Goal: Task Accomplishment & Management: Use online tool/utility

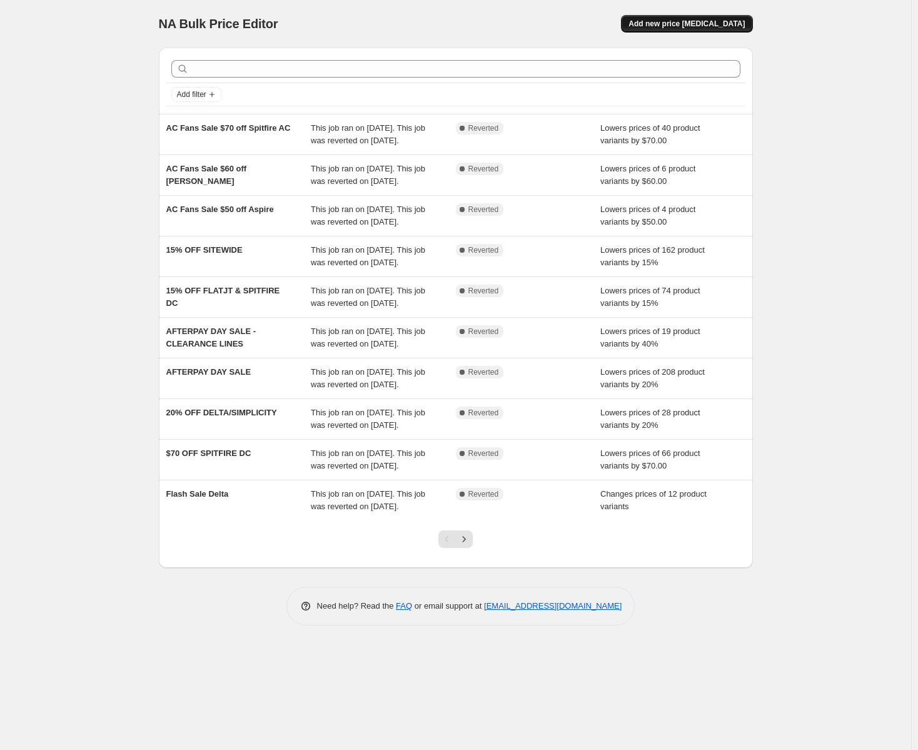
click at [668, 25] on span "Add new price change job" at bounding box center [687, 24] width 116 height 10
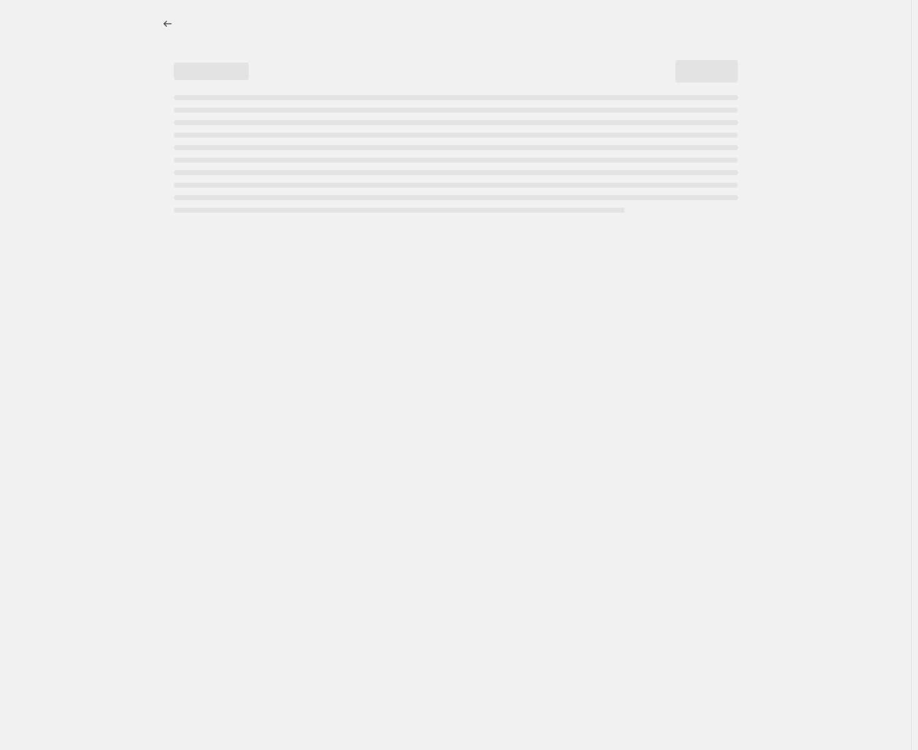
select select "percentage"
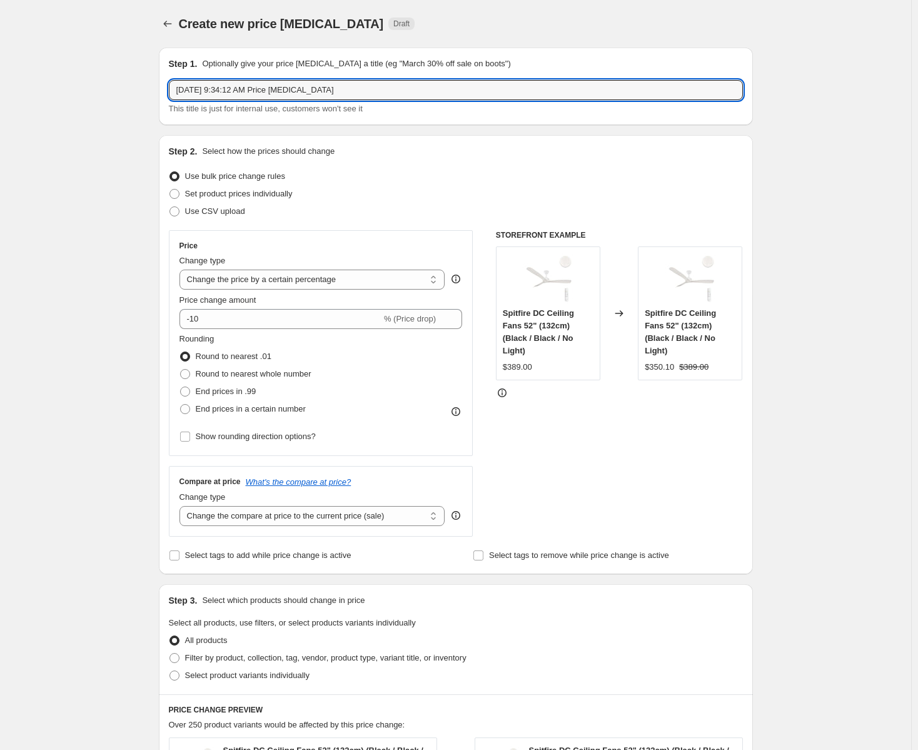
drag, startPoint x: 366, startPoint y: 90, endPoint x: 43, endPoint y: 69, distance: 324.0
click at [43, 69] on div "Create new price change job. This page is ready Create new price change job Dra…" at bounding box center [455, 635] width 911 height 1270
type input "1"
type input "$100 OFF AMBIENCE"
click at [270, 281] on select "Change the price to a certain amount Change the price by a certain amount Chang…" at bounding box center [312, 280] width 266 height 20
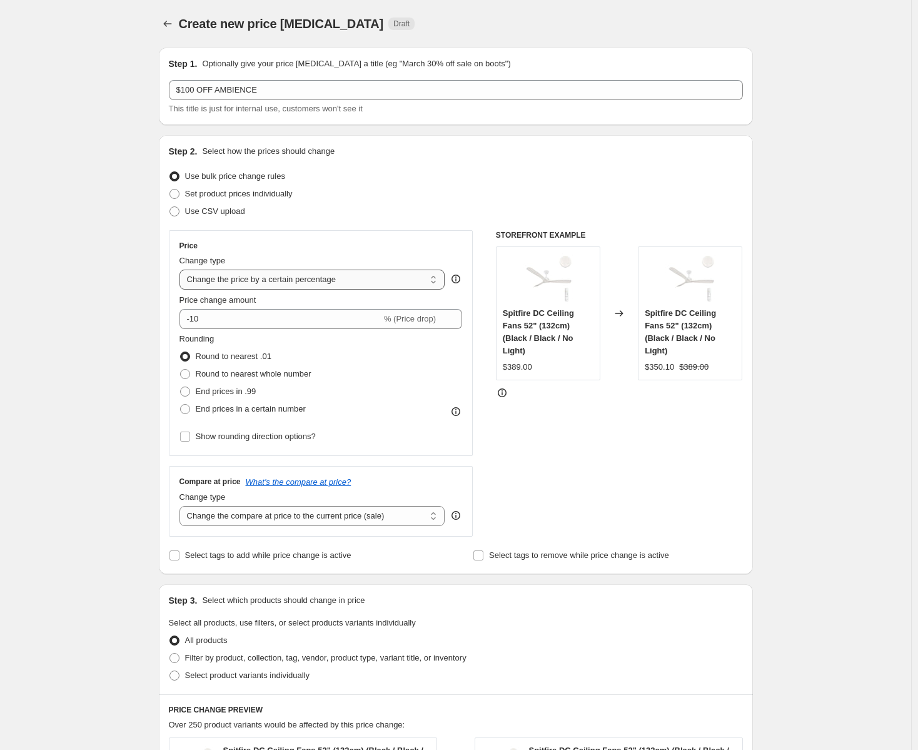
select select "by"
click at [182, 270] on select "Change the price to a certain amount Change the price by a certain amount Chang…" at bounding box center [312, 280] width 266 height 20
click at [210, 320] on input "-10.00" at bounding box center [293, 319] width 196 height 20
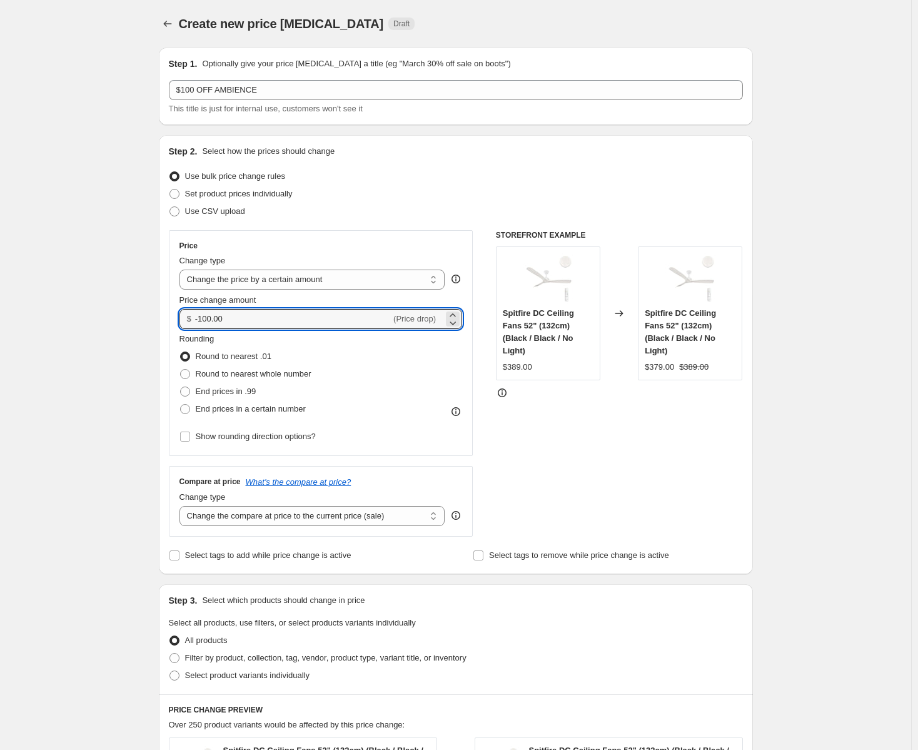
type input "-100.00"
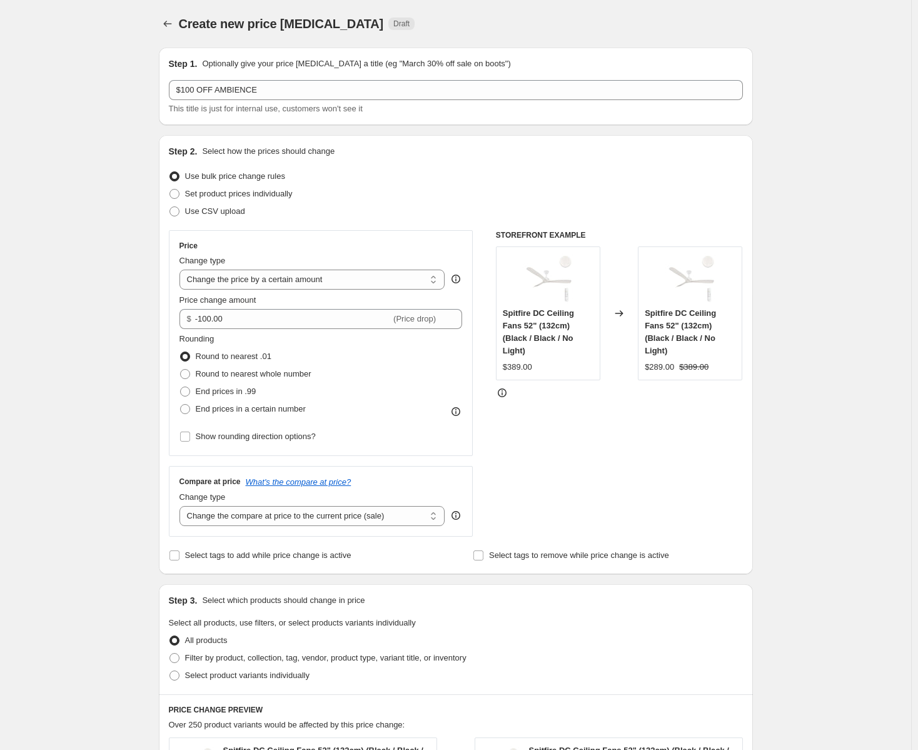
click at [118, 298] on div "Create new price change job. This page is ready Create new price change job Dra…" at bounding box center [455, 635] width 911 height 1270
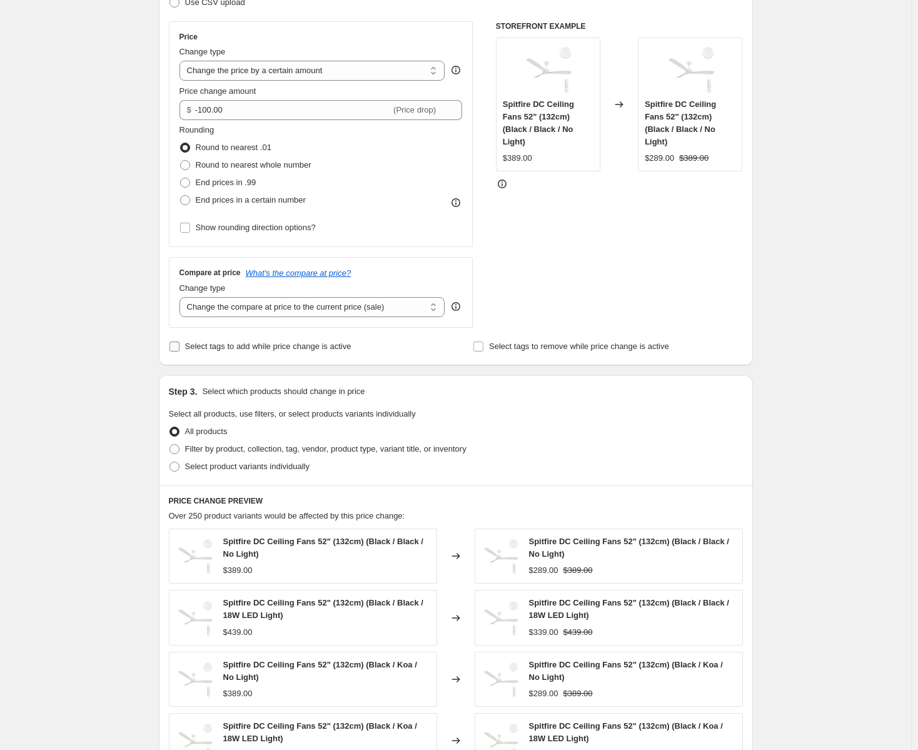
scroll to position [208, 0]
click at [179, 468] on span at bounding box center [174, 467] width 10 height 10
click at [170, 463] on input "Select product variants individually" at bounding box center [169, 462] width 1 height 1
radio input "true"
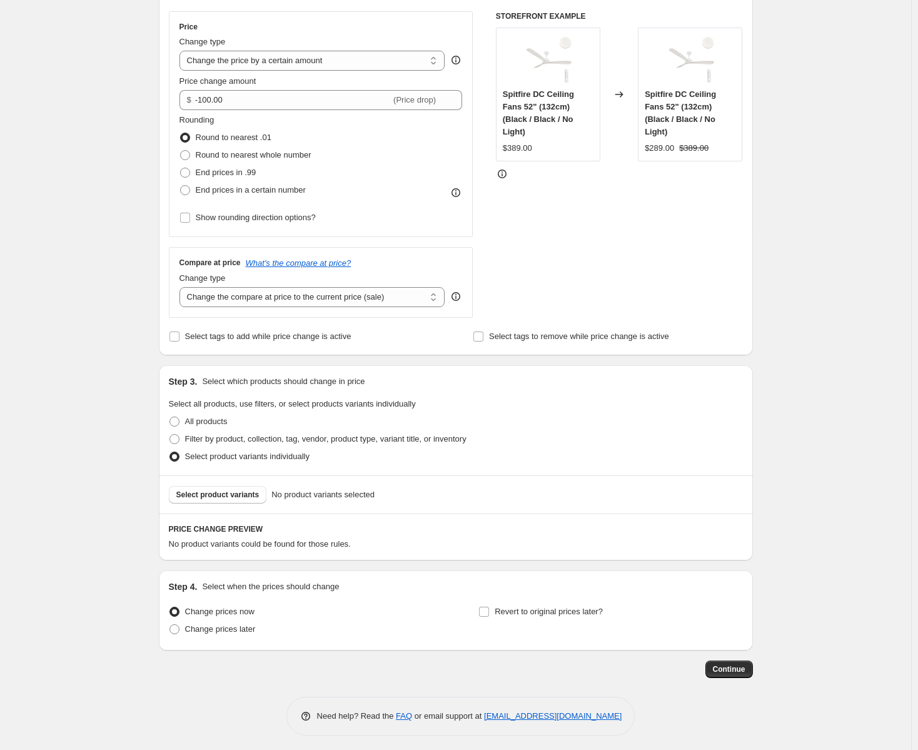
scroll to position [224, 0]
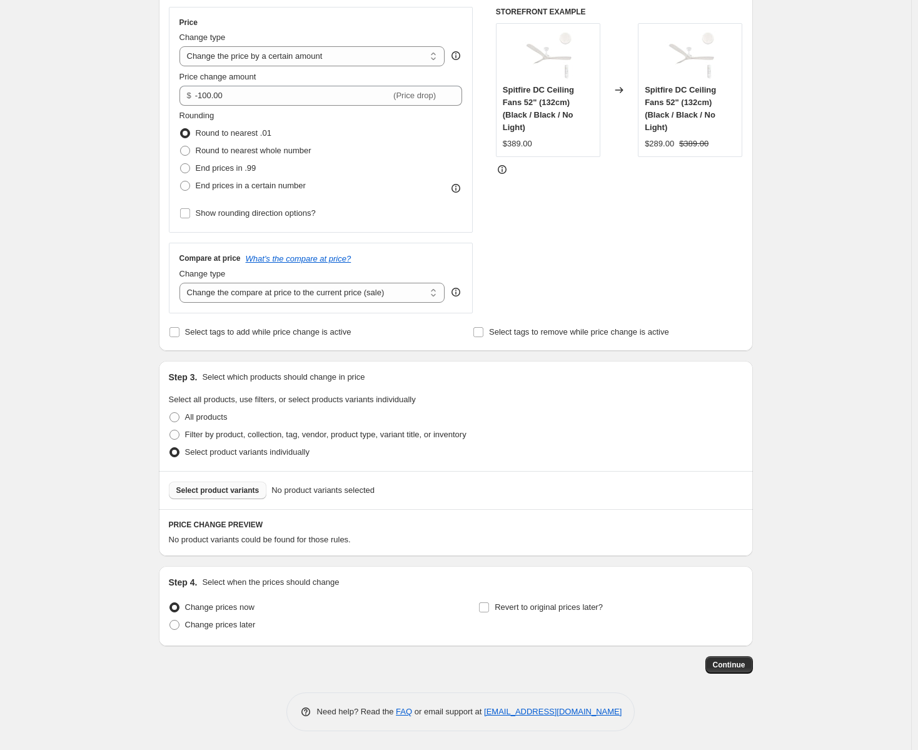
click at [234, 492] on span "Select product variants" at bounding box center [217, 490] width 83 height 10
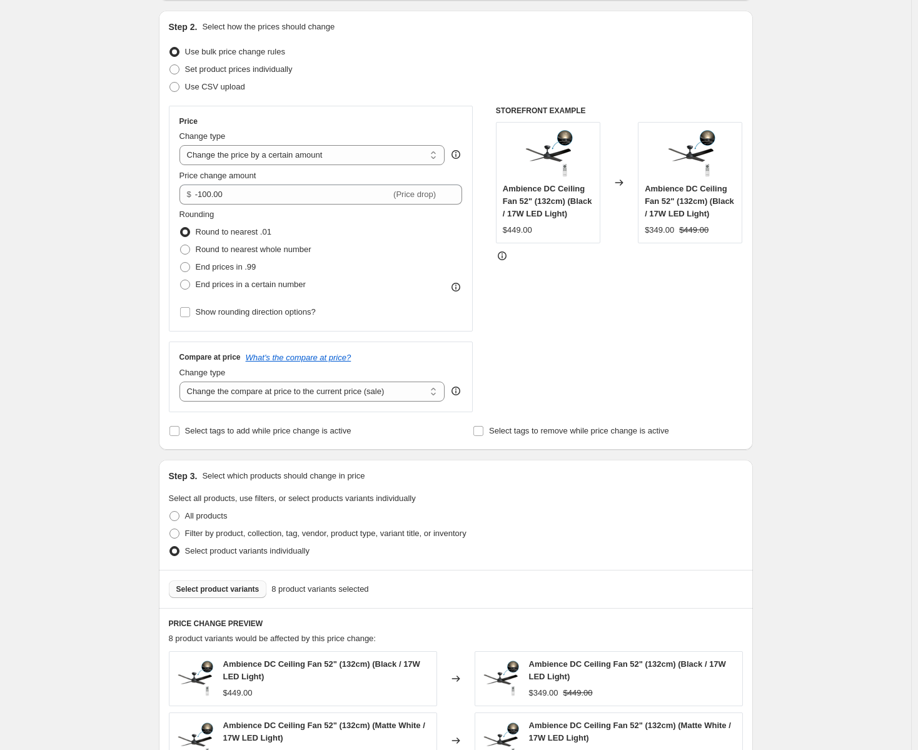
scroll to position [0, 0]
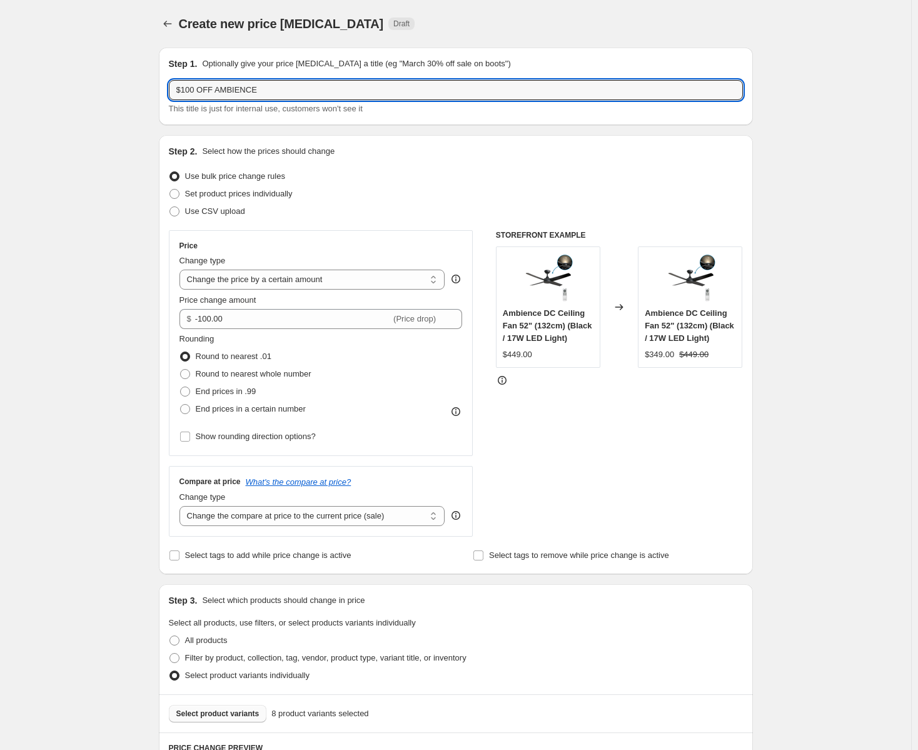
drag, startPoint x: 266, startPoint y: 97, endPoint x: 216, endPoint y: 101, distance: 50.8
click at [216, 101] on div "$100 OFF AMBIENCE This title is just for internal use, customers won't see it" at bounding box center [456, 97] width 574 height 35
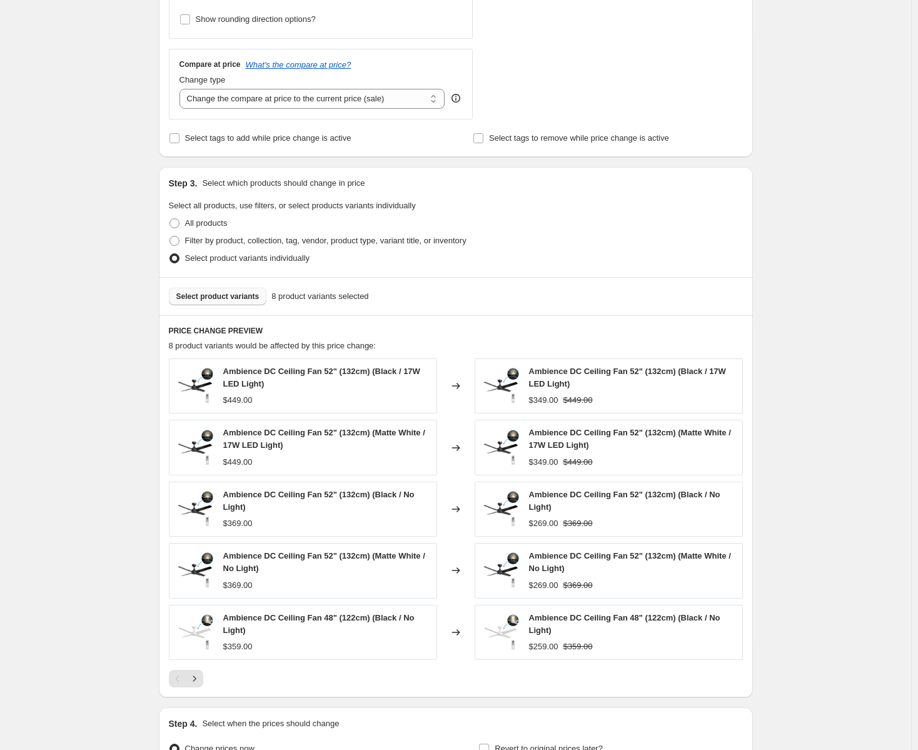
type input "$100 OFF UPLIGHT MODELS"
click at [201, 294] on span "Select product variants" at bounding box center [217, 296] width 83 height 10
click at [200, 291] on button "Select product variants" at bounding box center [218, 297] width 98 height 18
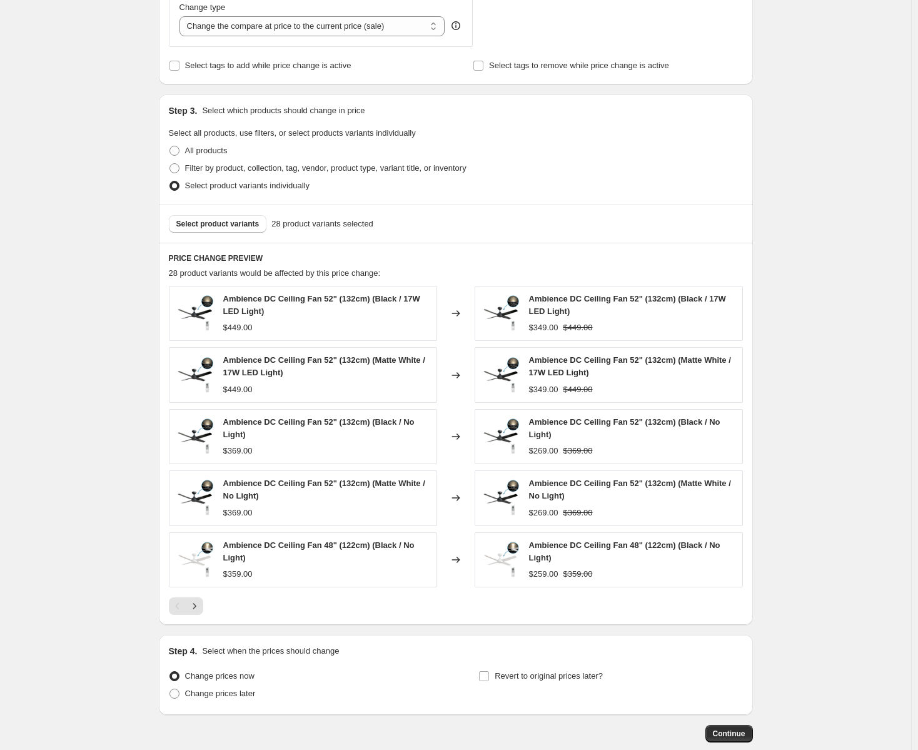
scroll to position [559, 0]
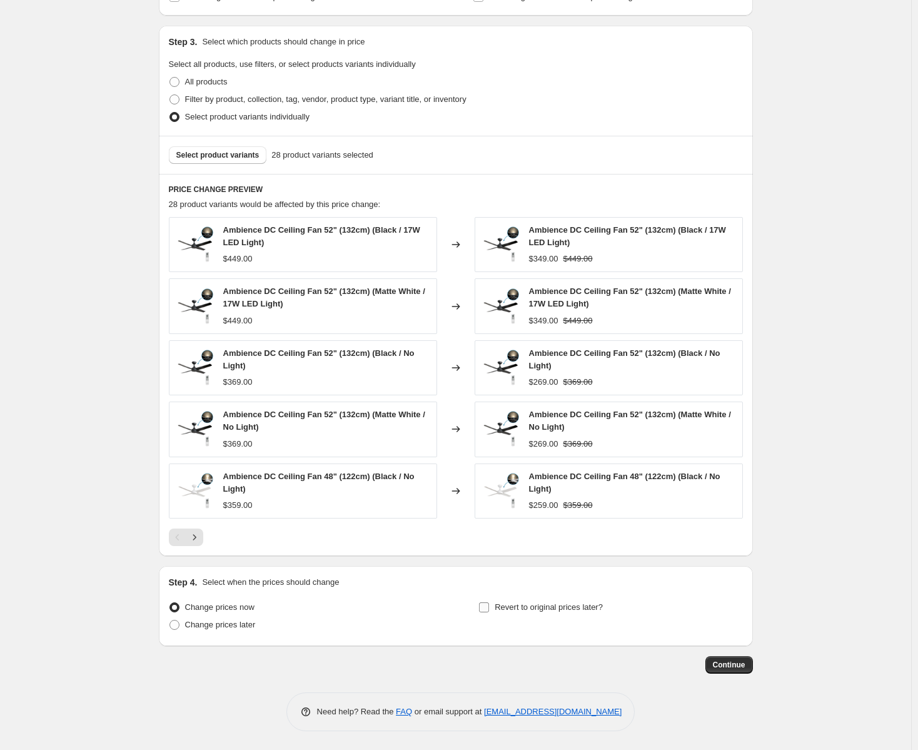
click at [487, 611] on input "Revert to original prices later?" at bounding box center [484, 607] width 10 height 10
checkbox input "true"
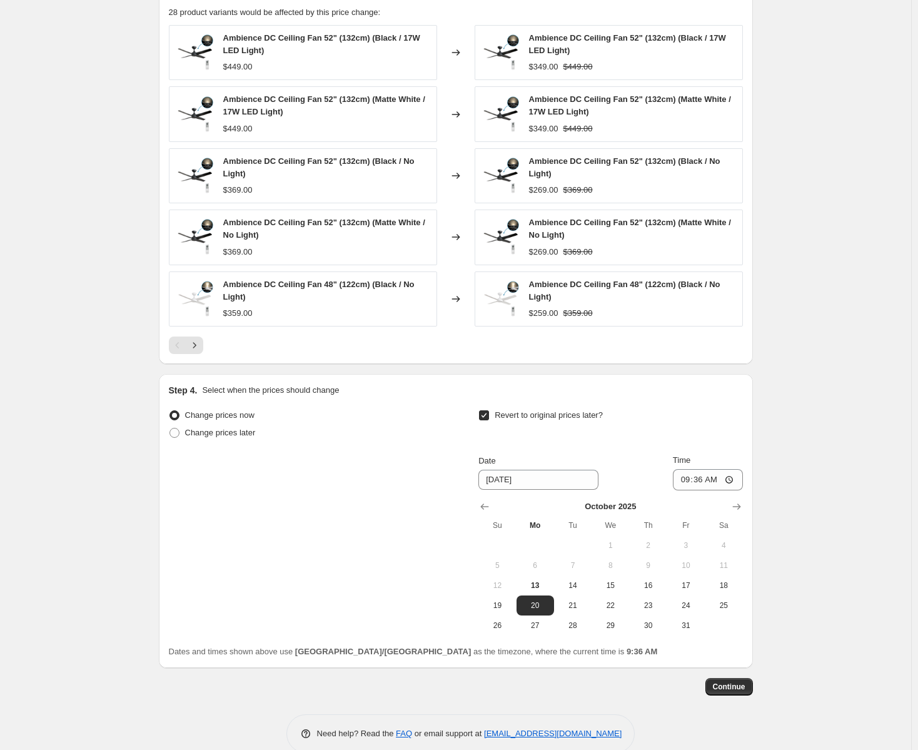
scroll to position [773, 0]
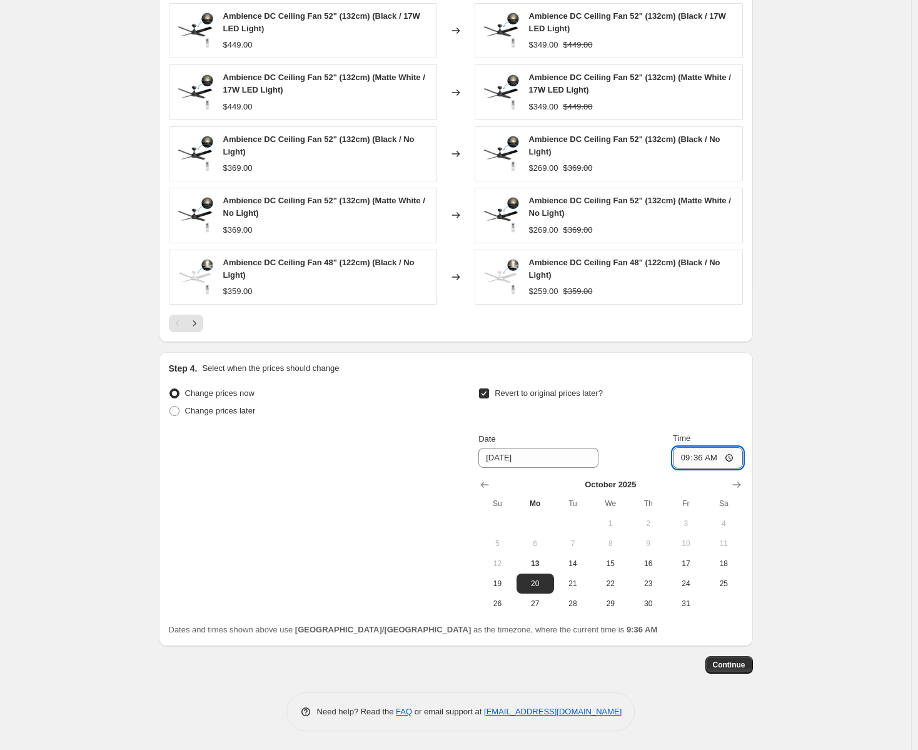
click at [686, 460] on input "09:36" at bounding box center [708, 457] width 70 height 21
type input "23:59"
click at [494, 610] on button "26" at bounding box center [497, 604] width 38 height 20
type input "10/26/2025"
click at [725, 667] on span "Continue" at bounding box center [729, 665] width 33 height 10
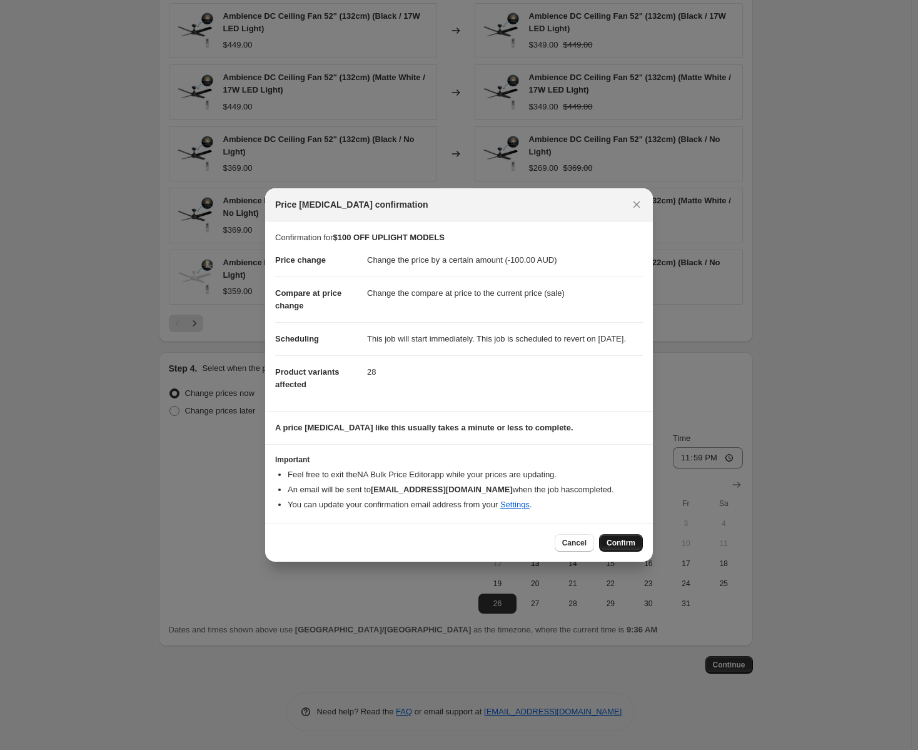
click at [628, 548] on span "Confirm" at bounding box center [621, 543] width 29 height 10
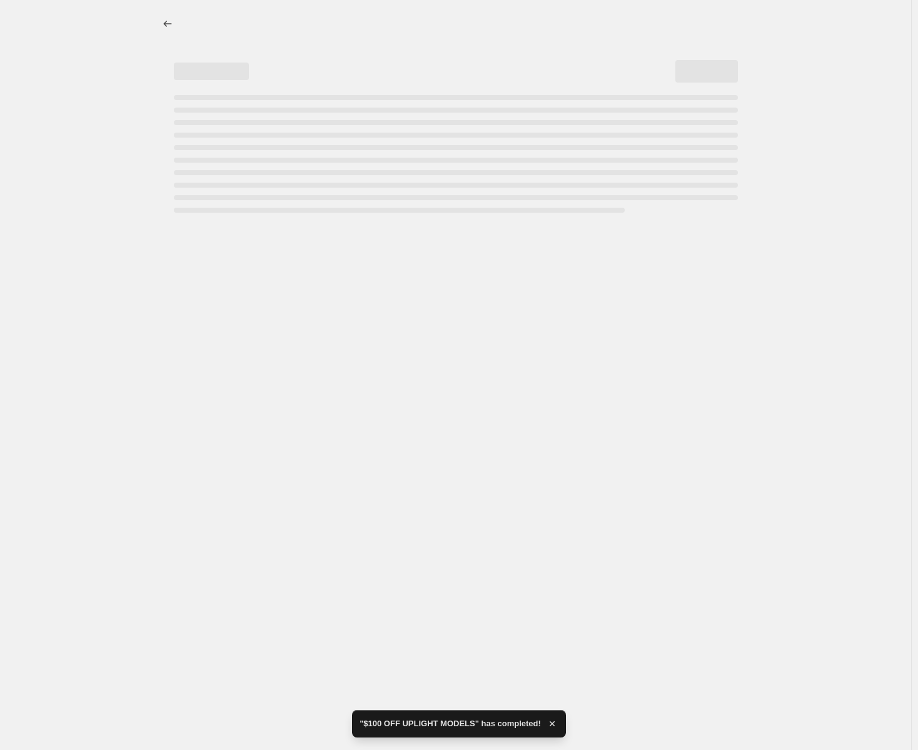
select select "by"
